Goal: Task Accomplishment & Management: Use online tool/utility

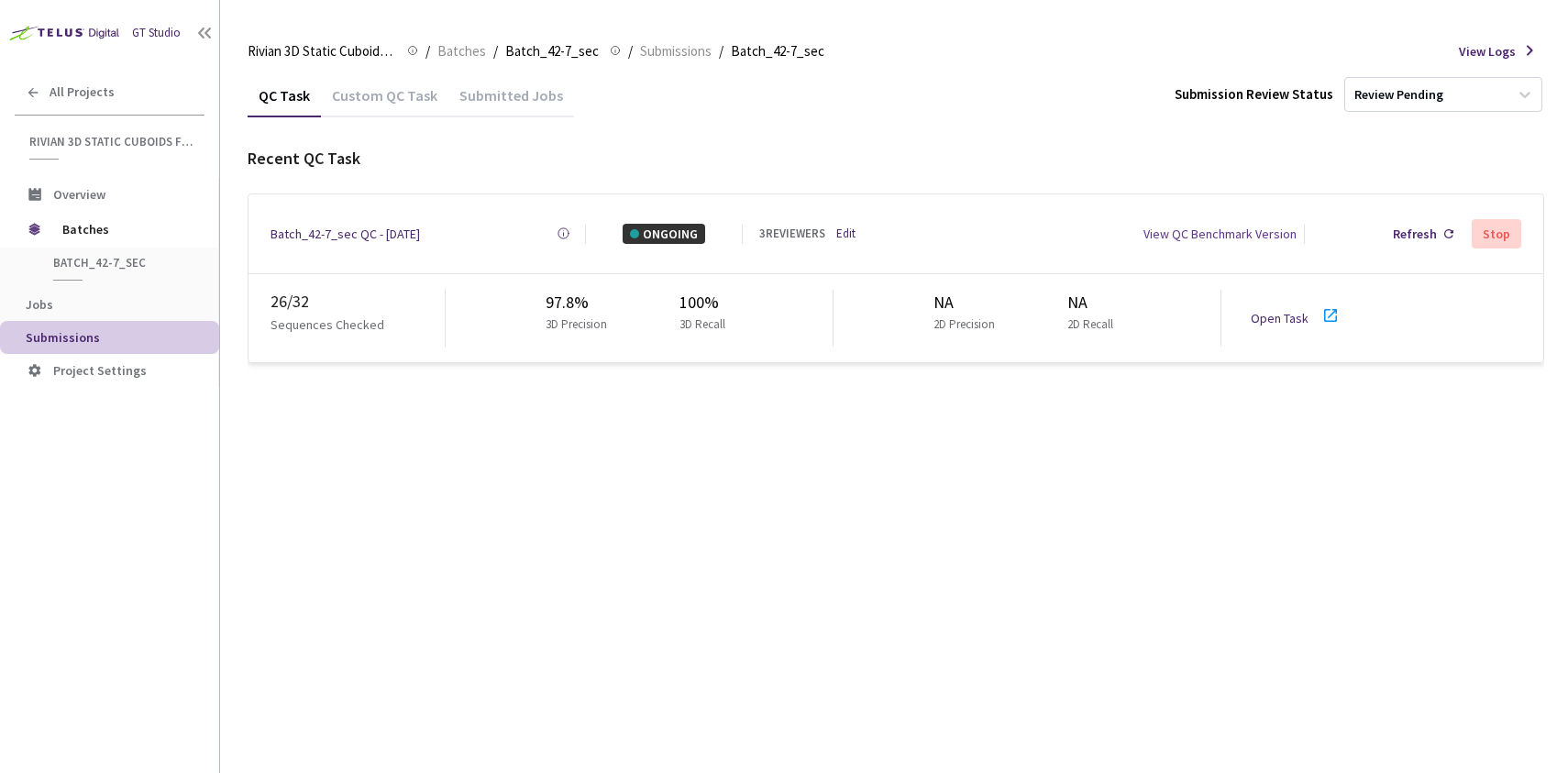
click at [1257, 310] on link "Open Task" at bounding box center [1280, 319] width 58 height 17
click at [89, 226] on span "Batches" at bounding box center [126, 229] width 126 height 37
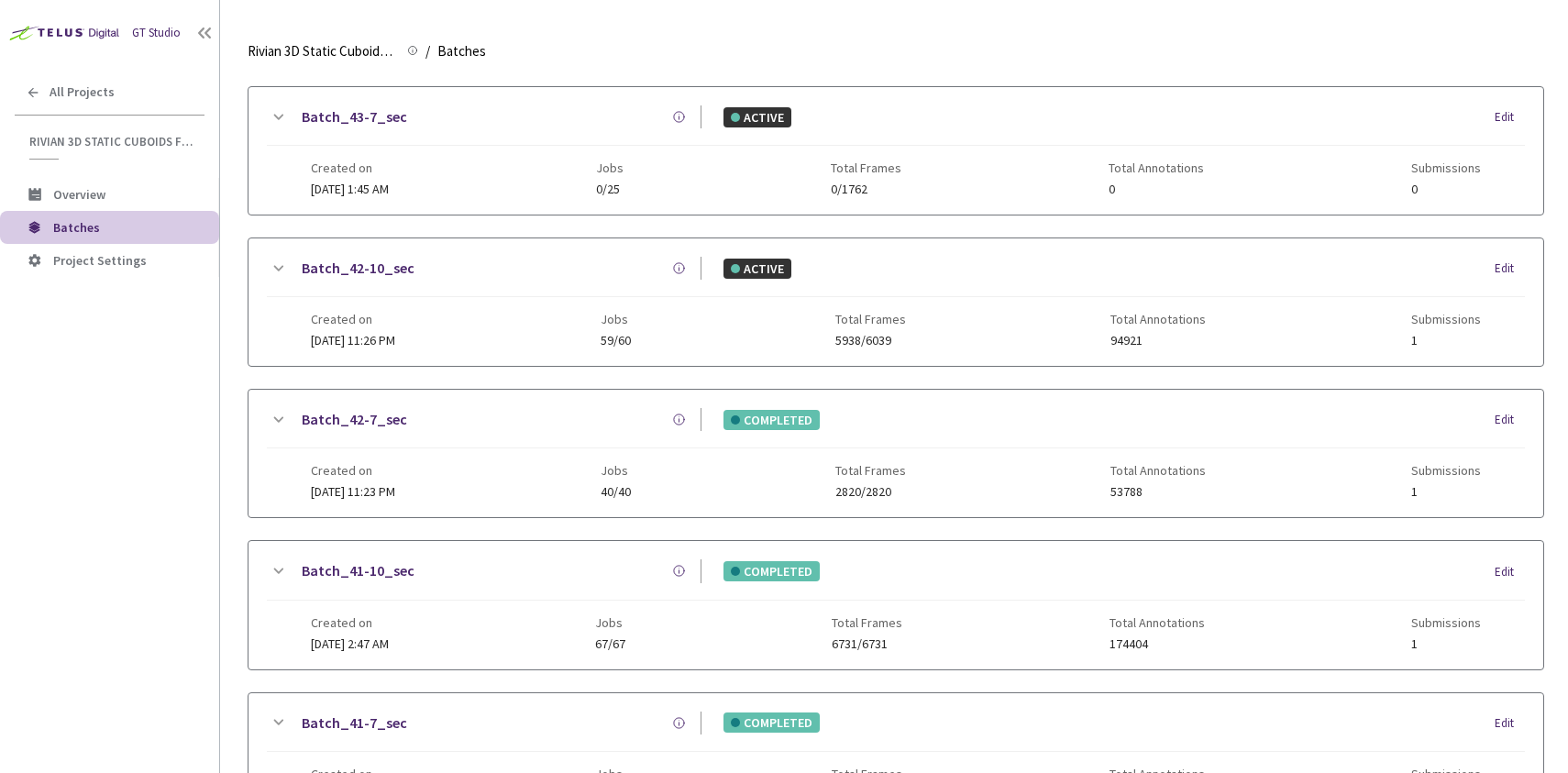
scroll to position [493, 0]
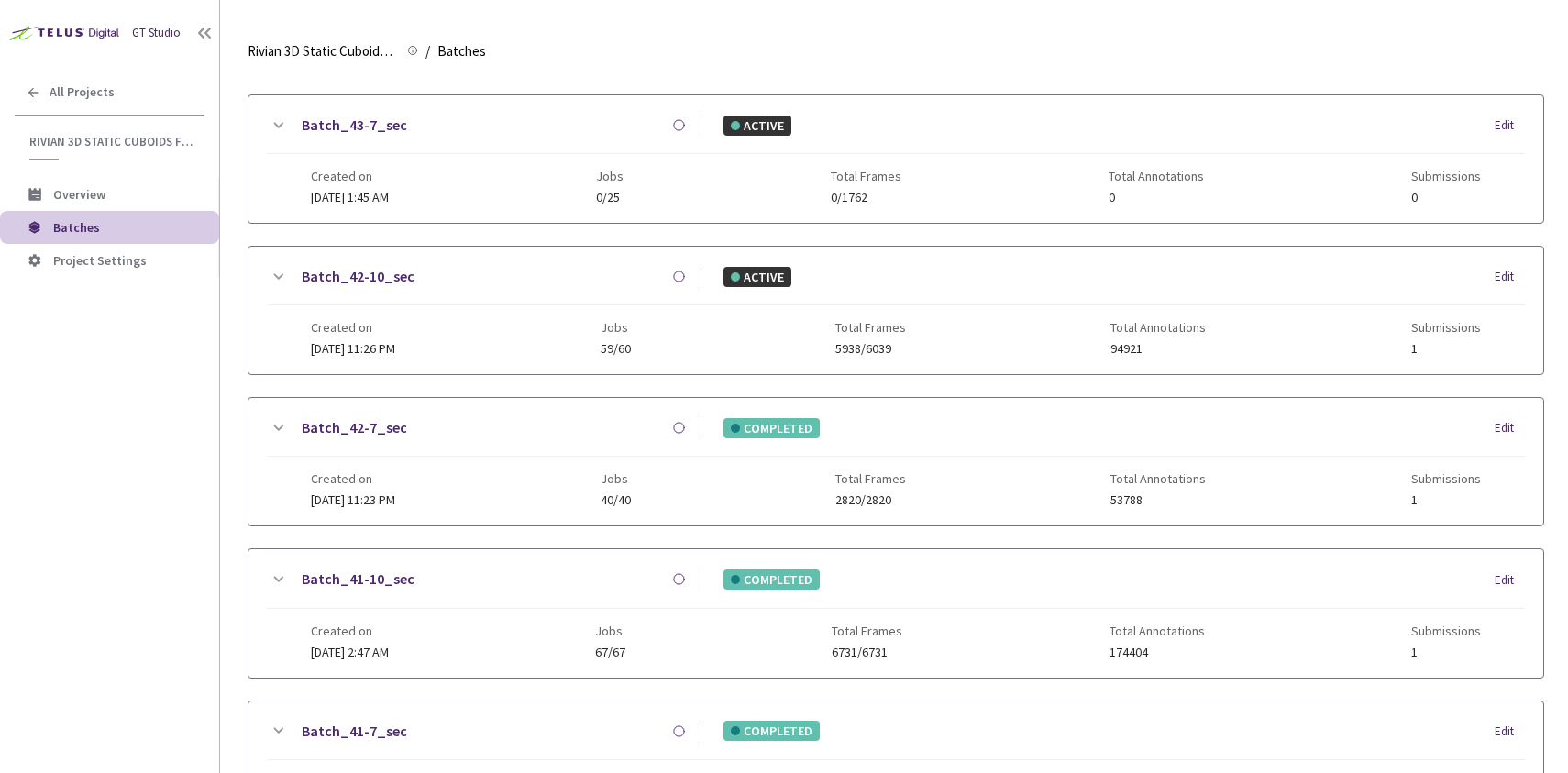
click at [368, 277] on link "Batch_42-10_sec" at bounding box center [358, 276] width 112 height 22
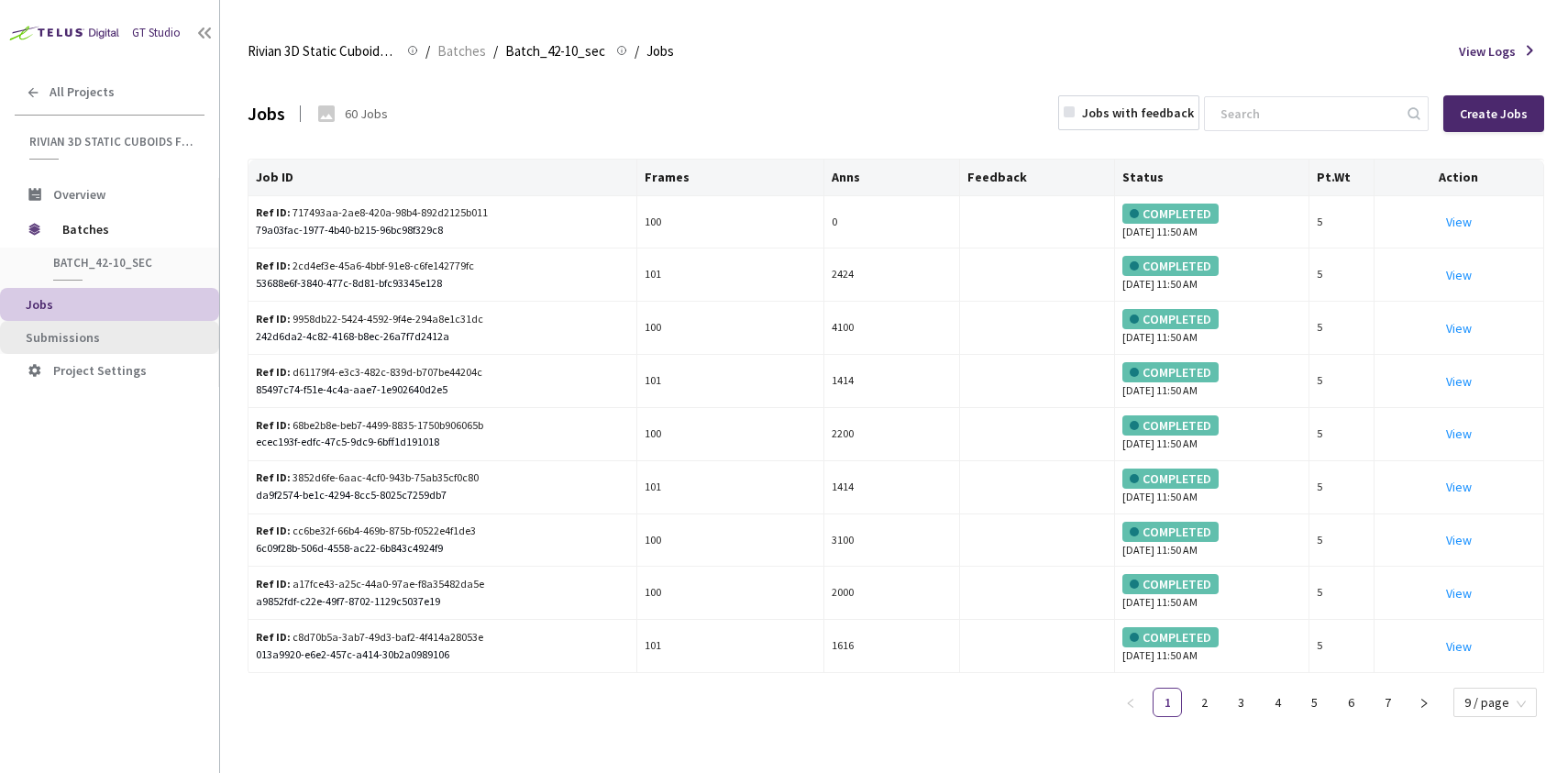
click at [104, 324] on li "Submissions" at bounding box center [110, 337] width 219 height 33
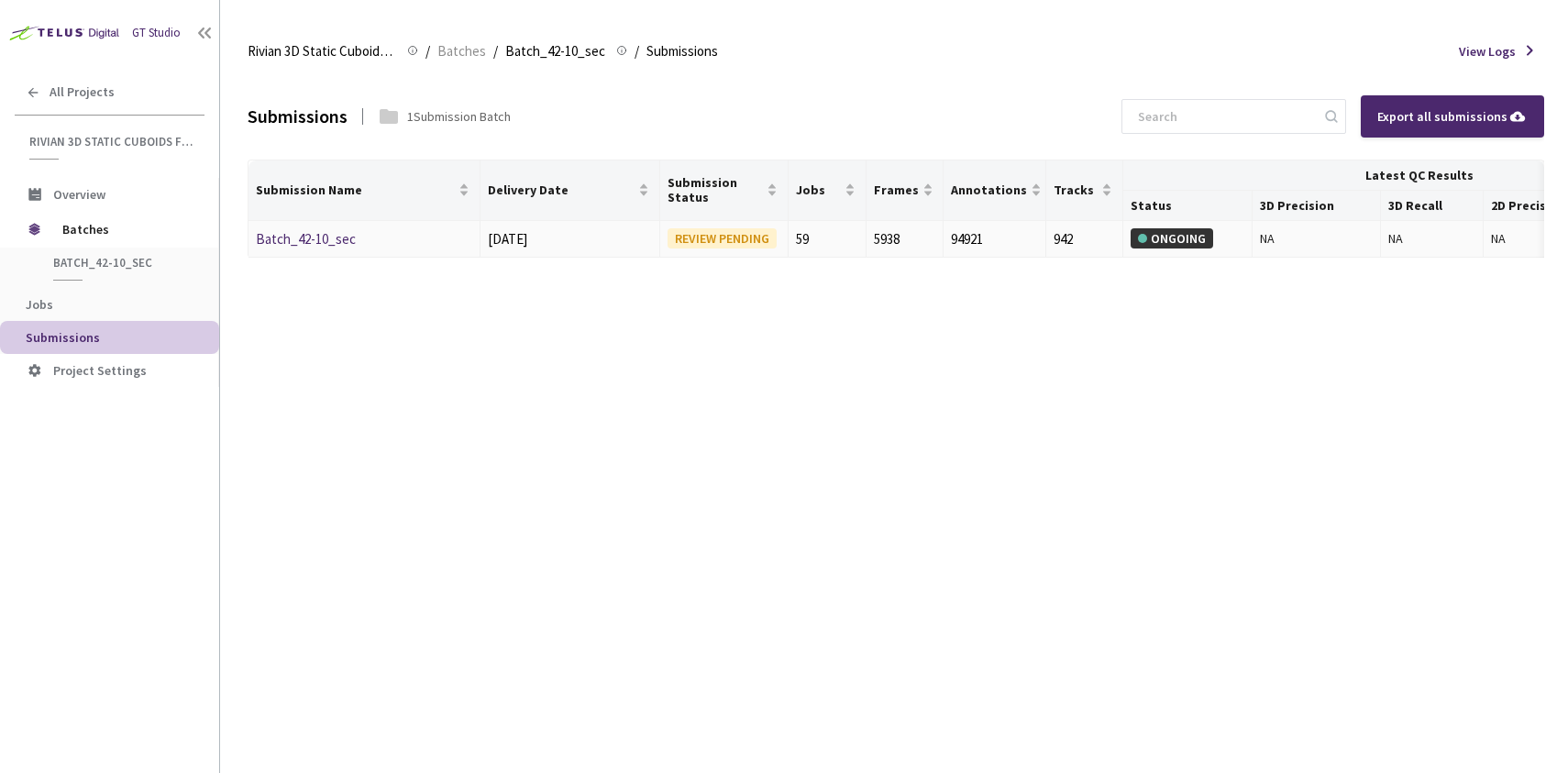
click at [259, 235] on link "Batch_42-10_sec" at bounding box center [305, 239] width 100 height 18
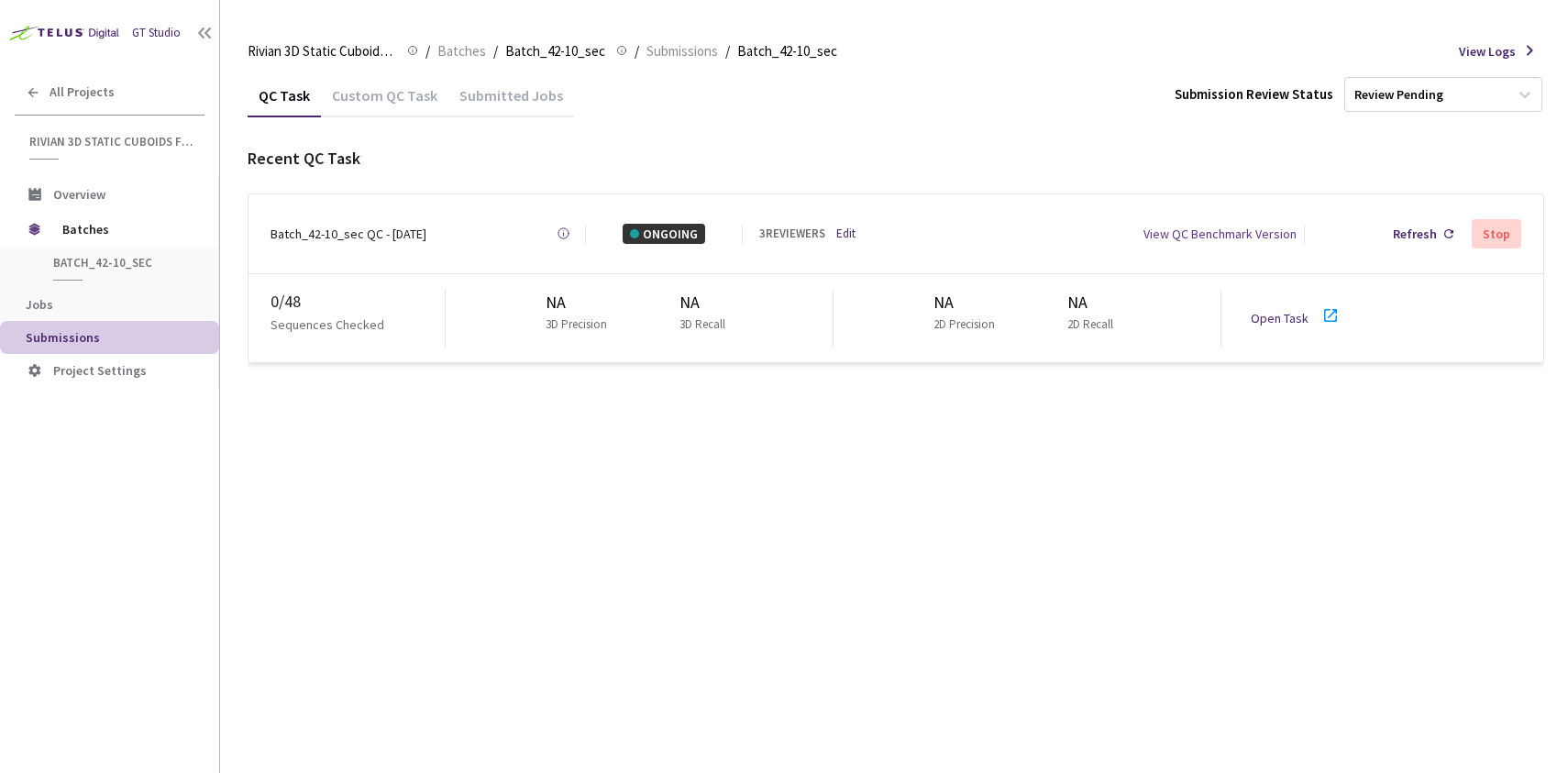
click at [1263, 310] on link "Open Task" at bounding box center [1280, 319] width 58 height 17
